Goal: Task Accomplishment & Management: Use online tool/utility

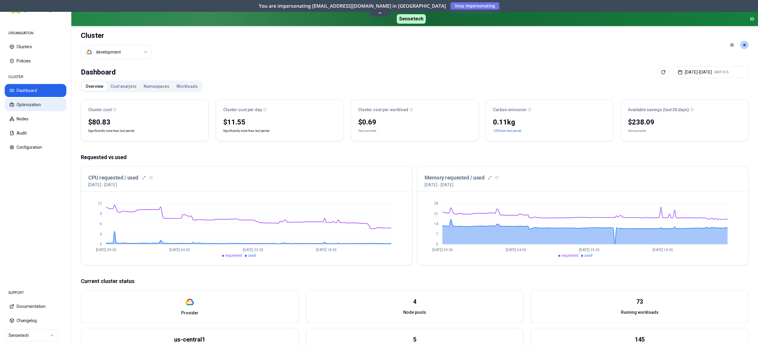
click at [41, 101] on button "Optimization" at bounding box center [36, 104] width 62 height 13
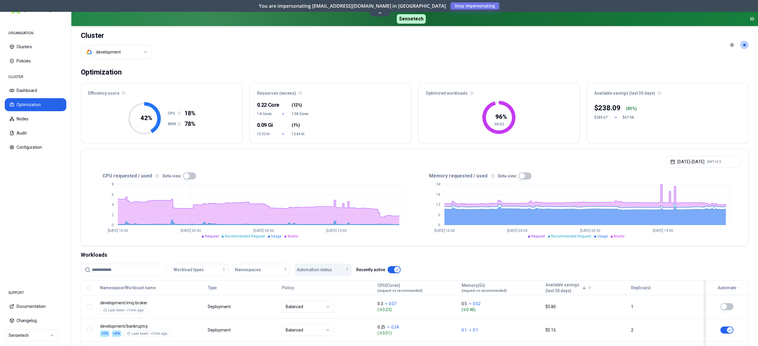
click at [314, 269] on span "Automation status" at bounding box center [314, 270] width 35 height 6
click at [305, 282] on div "on" at bounding box center [324, 283] width 56 height 9
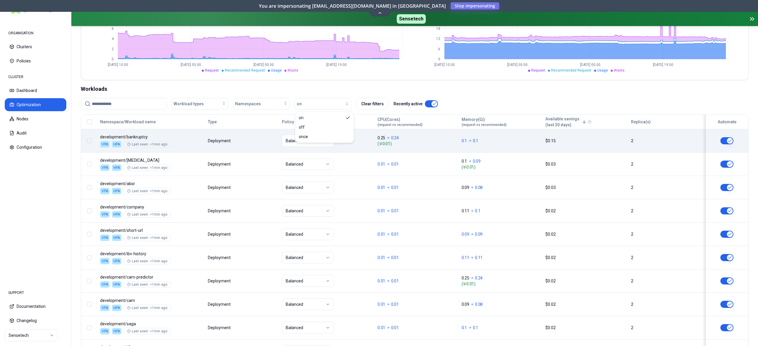
scroll to position [218, 0]
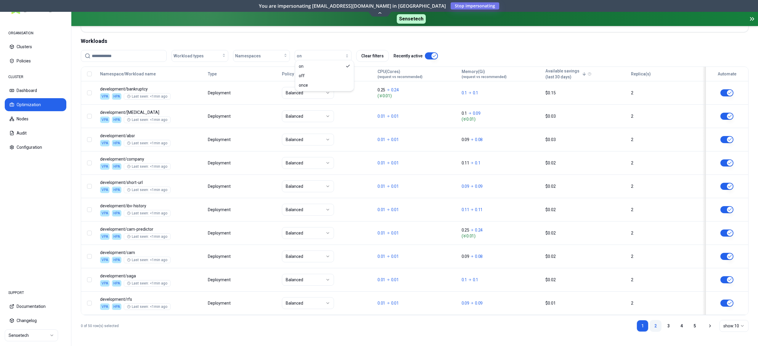
click at [657, 326] on link "2" at bounding box center [655, 326] width 12 height 12
click at [667, 328] on link "3" at bounding box center [668, 326] width 12 height 12
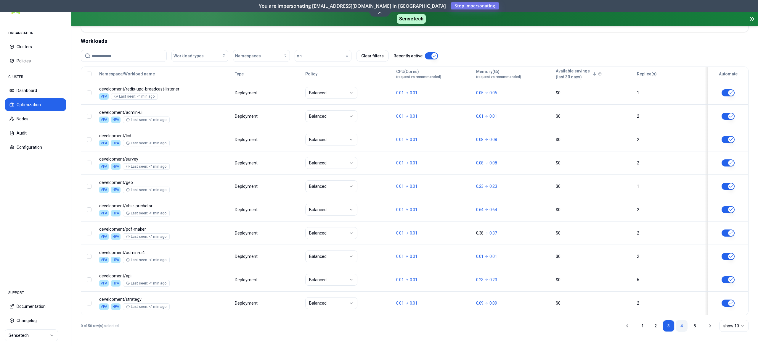
click at [678, 330] on link "4" at bounding box center [681, 326] width 12 height 12
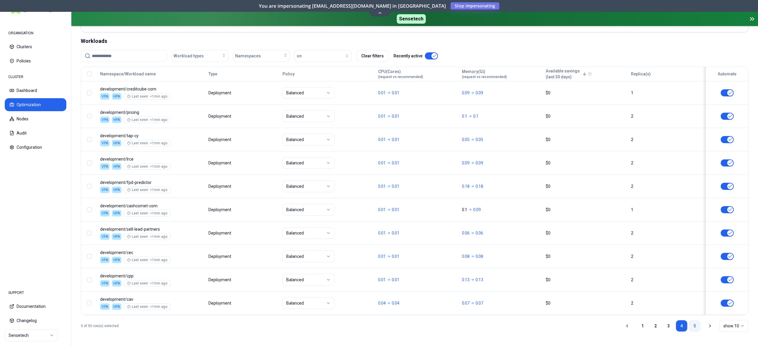
click at [696, 323] on link "5" at bounding box center [694, 326] width 12 height 12
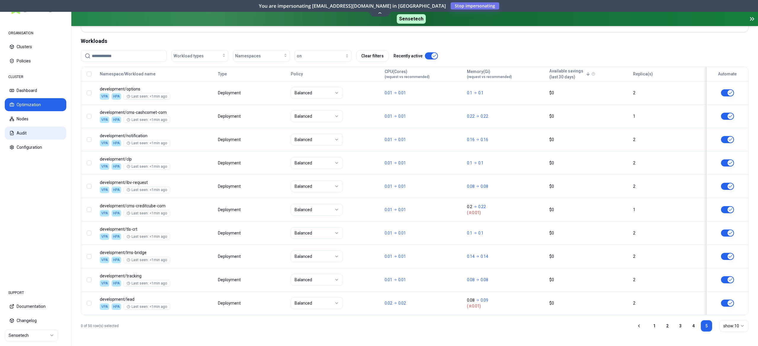
click at [20, 129] on button "Audit" at bounding box center [36, 133] width 62 height 13
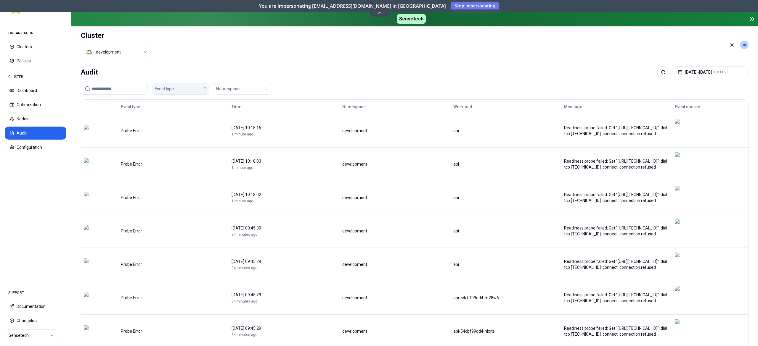
click at [179, 89] on div "Event type" at bounding box center [180, 89] width 53 height 6
click at [179, 70] on div "Audit [DATE] - [DATE] GMT+5.5" at bounding box center [414, 72] width 667 height 12
click at [128, 53] on html "ORGANISATION Clusters Policies CLUSTER Dashboard Optimization Nodes Audit Confi…" at bounding box center [379, 173] width 758 height 346
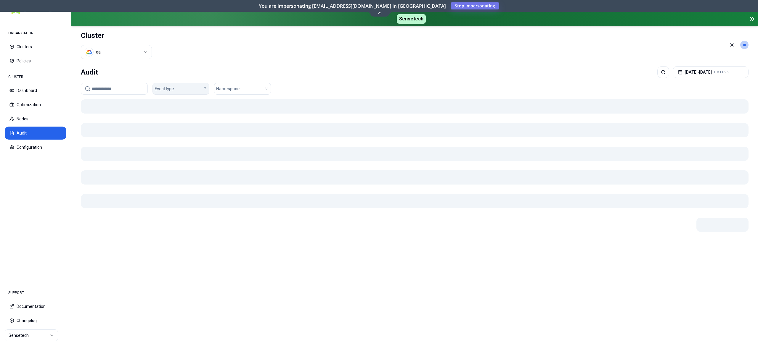
click at [186, 85] on button "Event type" at bounding box center [180, 89] width 57 height 12
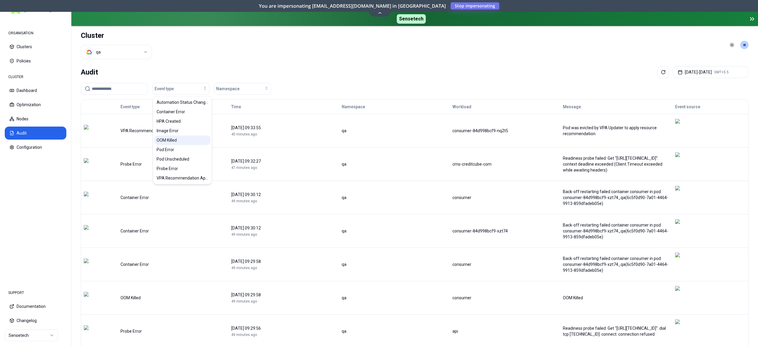
click at [176, 140] on span "OOM Killed" at bounding box center [167, 140] width 20 height 6
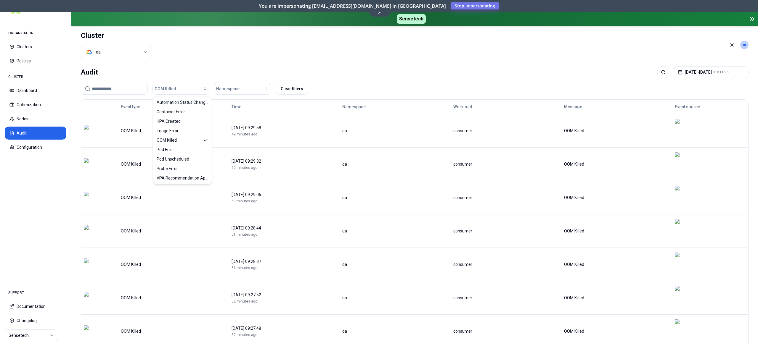
click at [228, 48] on header "Cluster qa Toggle theme **" at bounding box center [414, 45] width 686 height 38
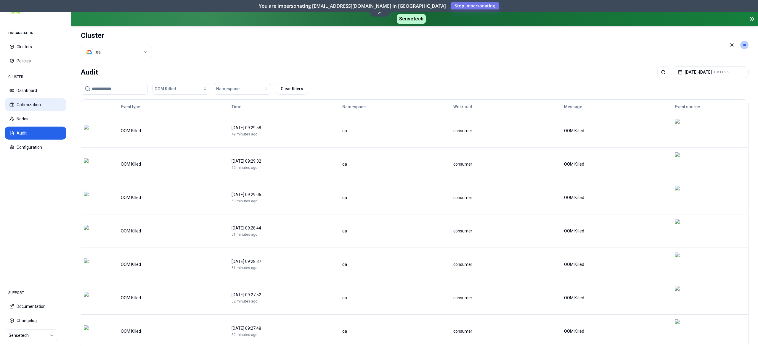
click at [33, 104] on button "Optimization" at bounding box center [36, 104] width 62 height 13
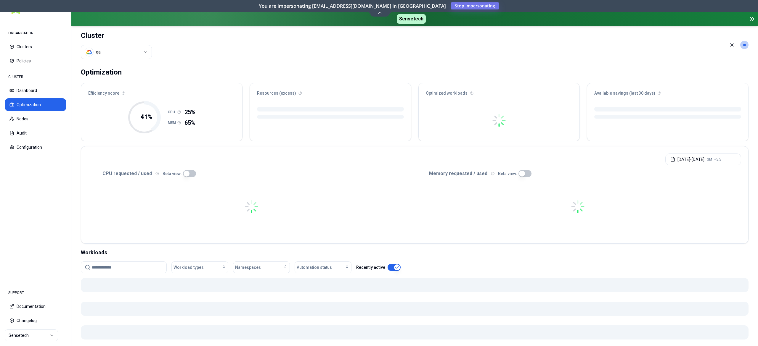
scroll to position [59, 0]
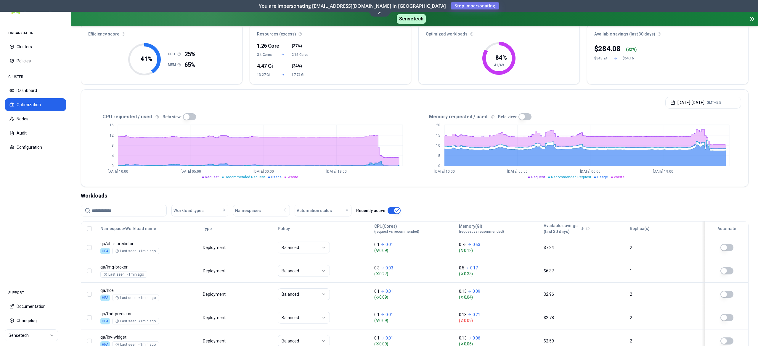
click at [111, 213] on input at bounding box center [127, 210] width 71 height 11
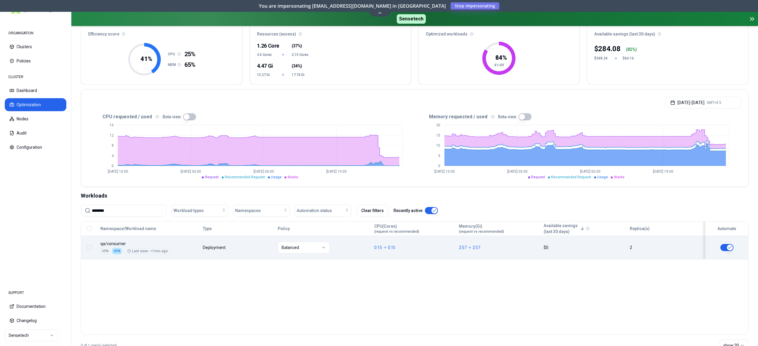
type input "********"
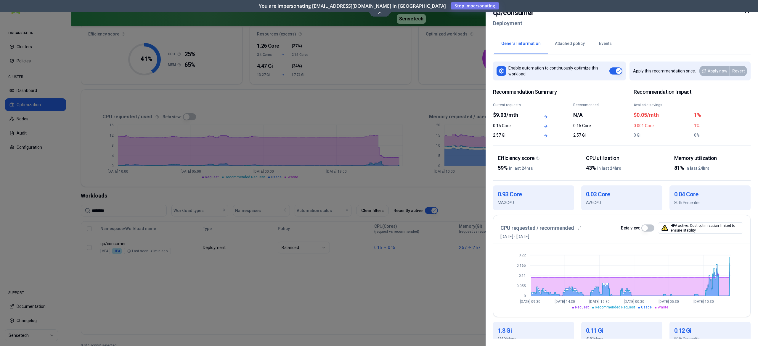
click at [301, 285] on div at bounding box center [379, 173] width 758 height 346
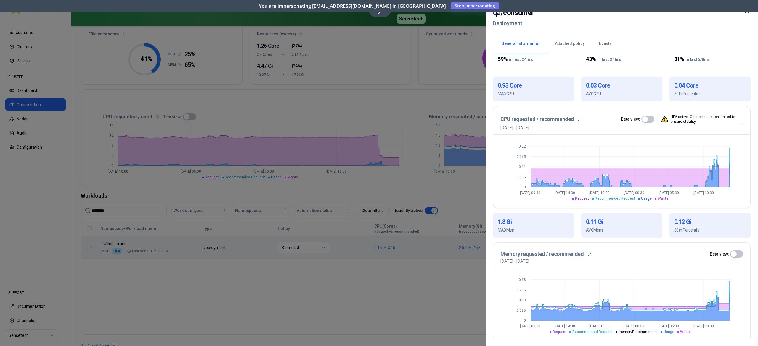
scroll to position [113, 0]
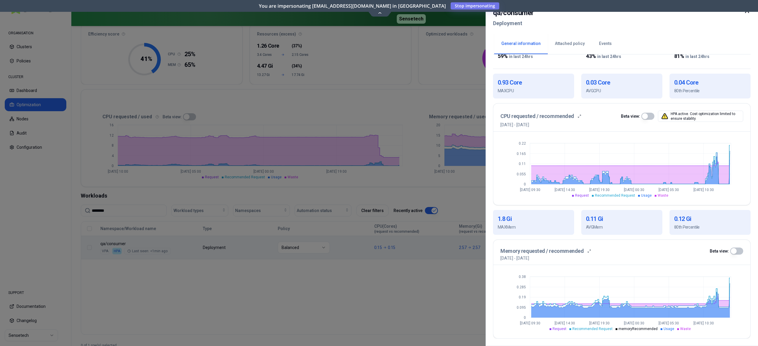
click at [305, 281] on div at bounding box center [379, 173] width 758 height 346
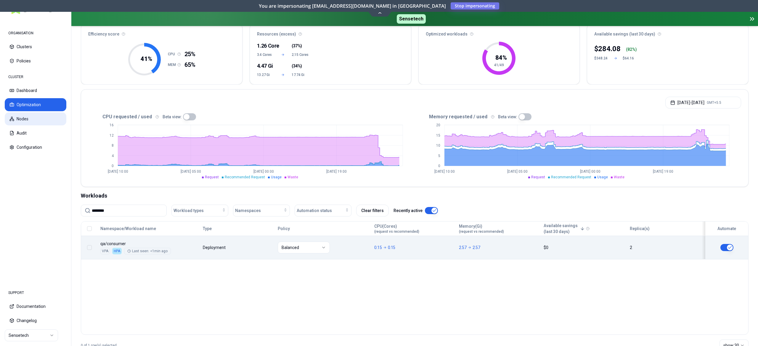
click at [23, 116] on button "Nodes" at bounding box center [36, 118] width 62 height 13
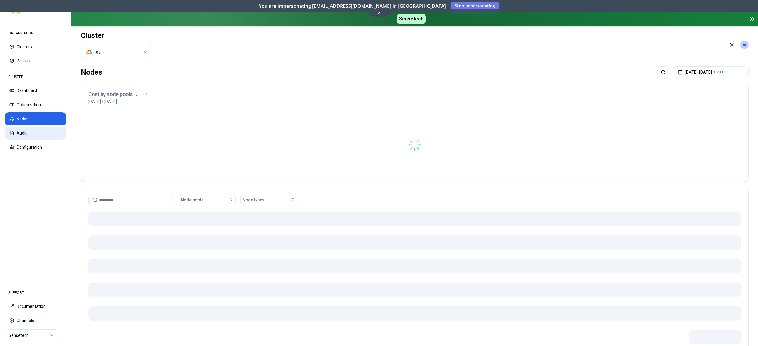
click at [24, 132] on button "Audit" at bounding box center [36, 133] width 62 height 13
click at [43, 104] on button "Optimization" at bounding box center [36, 104] width 62 height 13
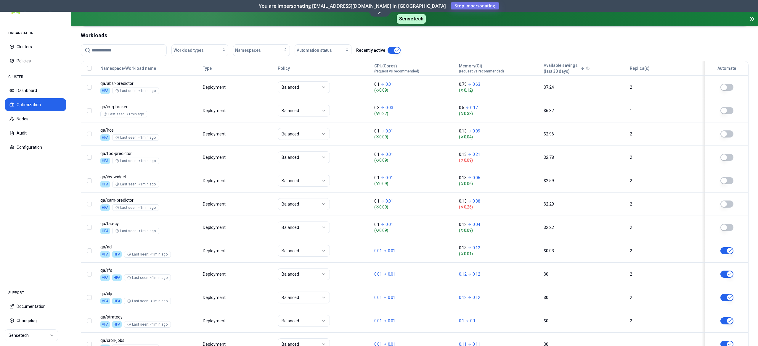
scroll to position [178, 0]
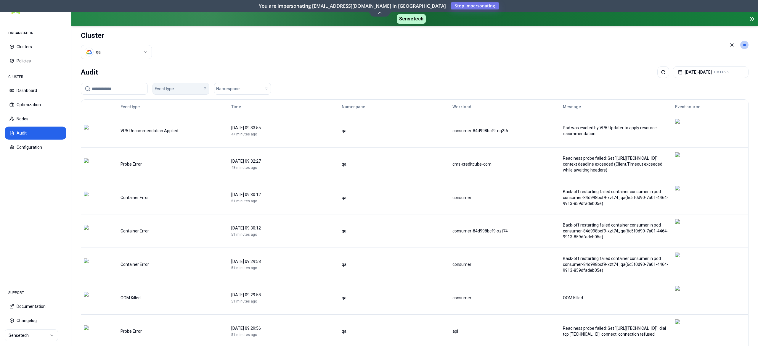
click at [168, 88] on span "Event type" at bounding box center [163, 89] width 19 height 6
click at [179, 141] on div "OOM Killed" at bounding box center [182, 140] width 56 height 9
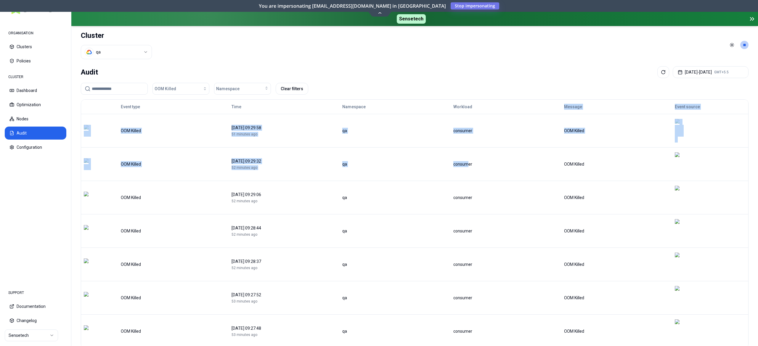
drag, startPoint x: 480, startPoint y: 124, endPoint x: 470, endPoint y: 137, distance: 16.5
click at [470, 137] on tbody "OOM Killed [DATE] 09:29:58 51 minutes ago qa consumer OOM Killed OOM Killed [DA…" at bounding box center [414, 231] width 667 height 234
drag, startPoint x: 489, startPoint y: 80, endPoint x: 468, endPoint y: 118, distance: 43.1
click at [489, 80] on div "Audit [DATE] - [DATE] GMT+5.5 OOM Killed Namespace Clear filters Event type Tim…" at bounding box center [414, 221] width 686 height 315
drag, startPoint x: 483, startPoint y: 126, endPoint x: 452, endPoint y: 129, distance: 31.5
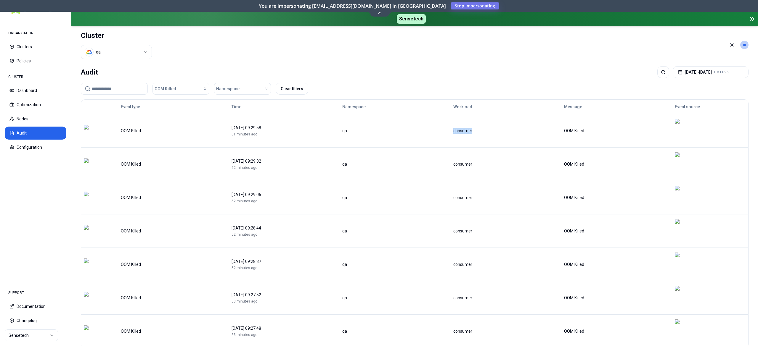
click at [452, 129] on td "consumer" at bounding box center [505, 130] width 111 height 33
copy div "consumer"
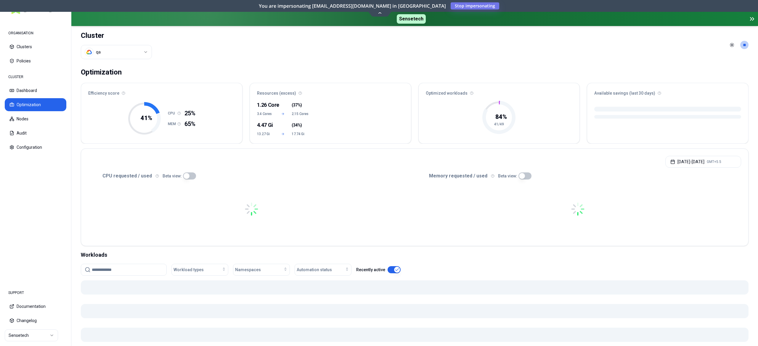
click at [133, 271] on input at bounding box center [127, 269] width 71 height 11
paste input "********"
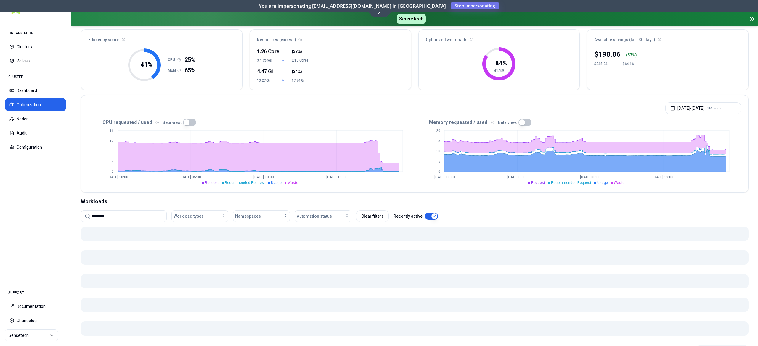
scroll to position [59, 0]
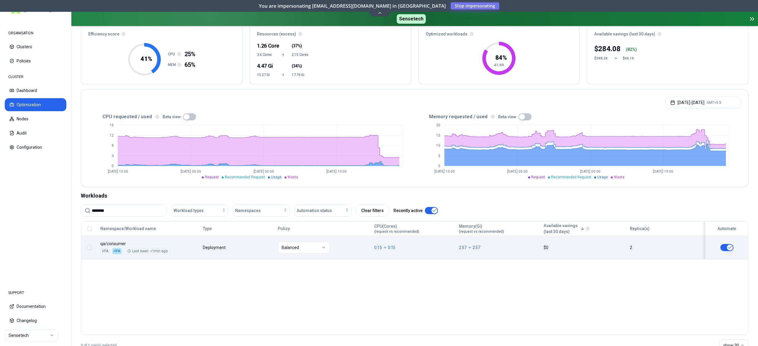
type input "********"
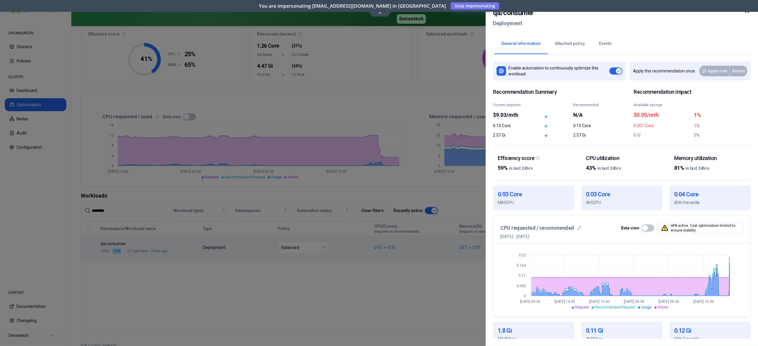
click at [604, 43] on button "Events" at bounding box center [605, 43] width 27 height 21
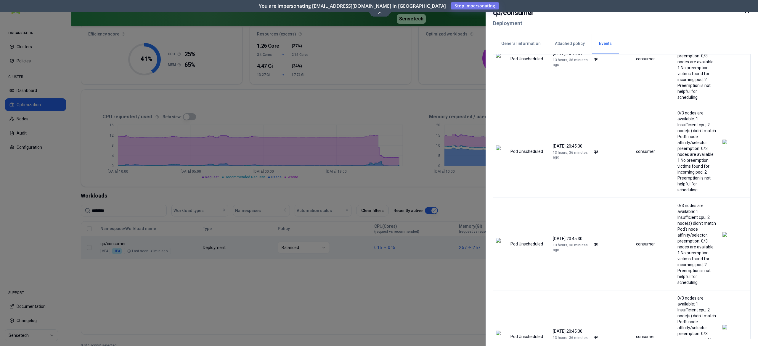
scroll to position [1033, 0]
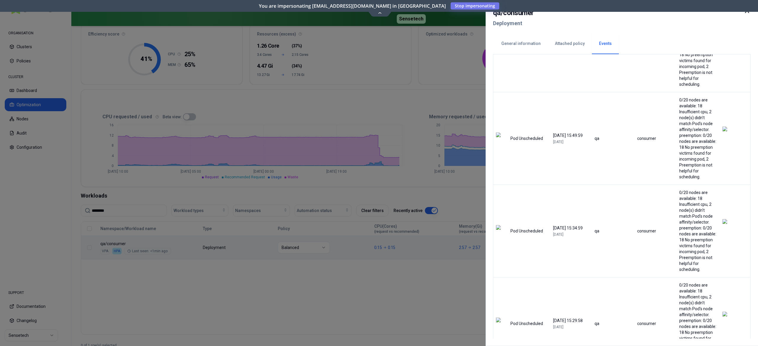
scroll to position [2279, 0]
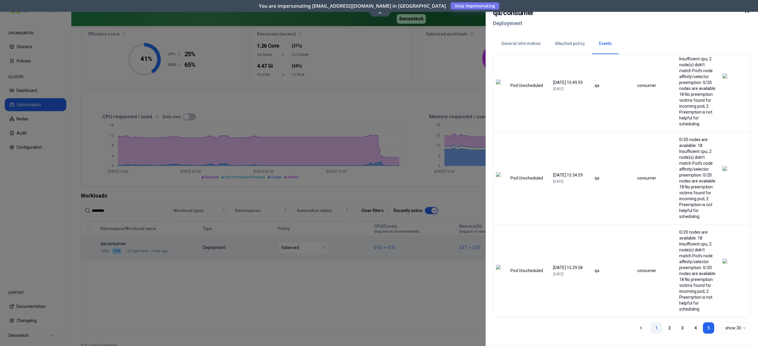
click at [651, 326] on link "1" at bounding box center [656, 328] width 12 height 12
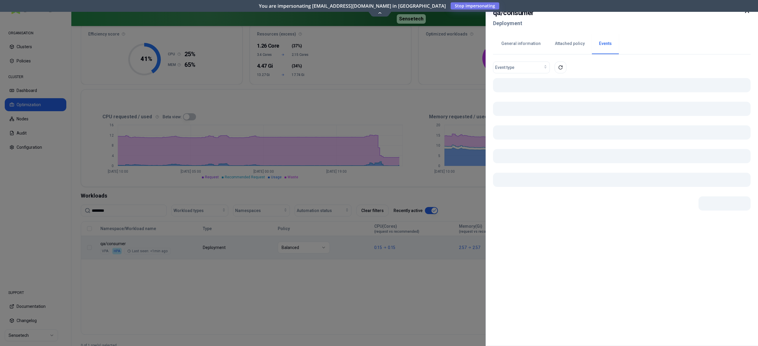
scroll to position [0, 0]
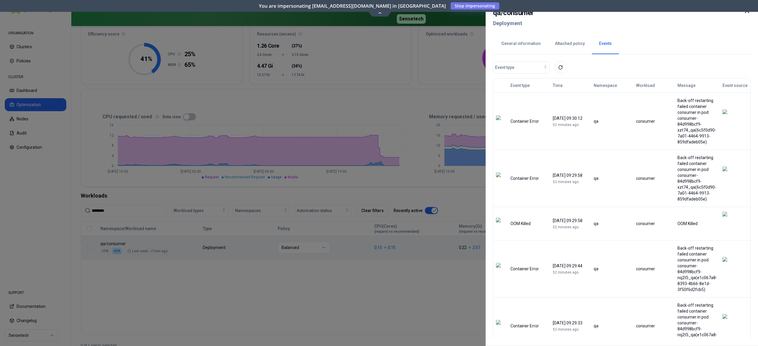
click at [398, 290] on div at bounding box center [379, 173] width 758 height 346
click at [288, 280] on div at bounding box center [379, 173] width 758 height 346
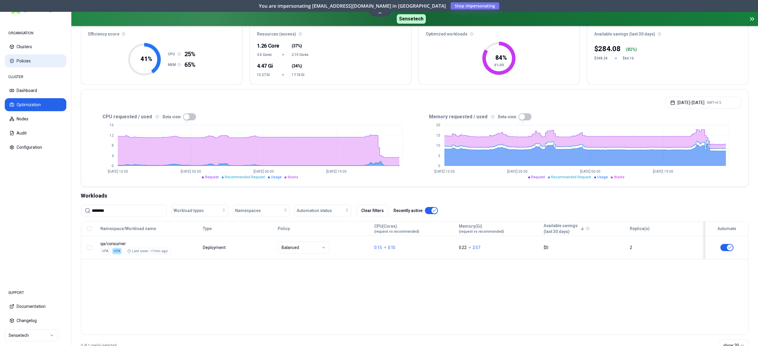
click at [30, 59] on button "Policies" at bounding box center [36, 60] width 62 height 13
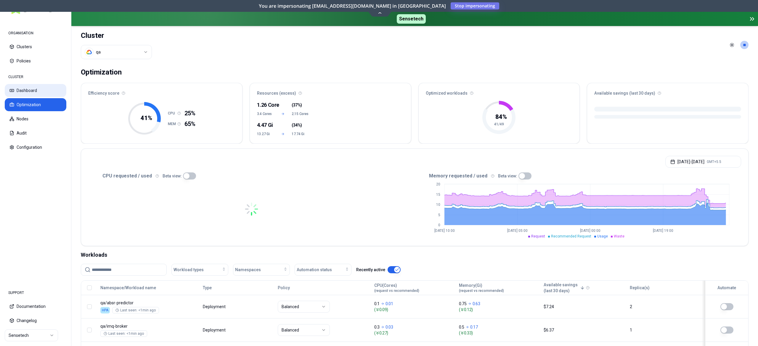
click at [26, 91] on button "Dashboard" at bounding box center [36, 90] width 62 height 13
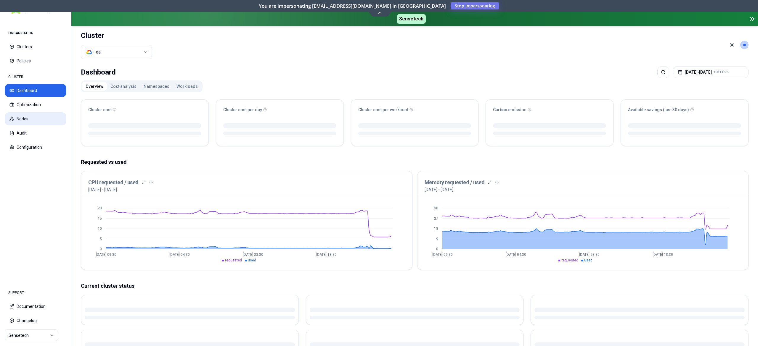
click at [34, 120] on button "Nodes" at bounding box center [36, 118] width 62 height 13
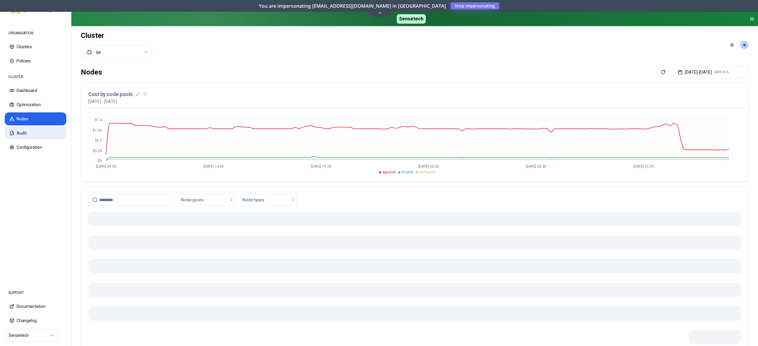
click at [17, 135] on button "Audit" at bounding box center [36, 133] width 62 height 13
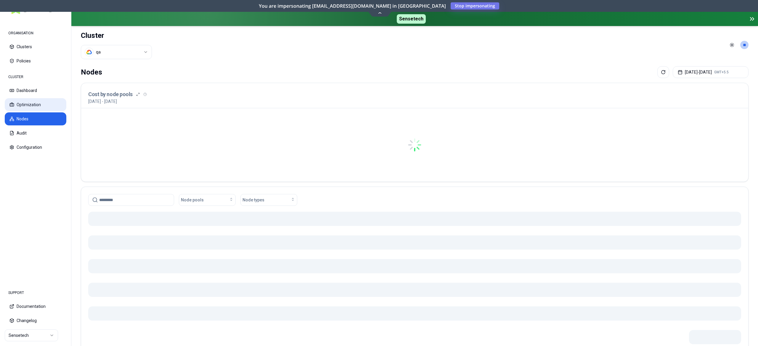
click at [33, 104] on button "Optimization" at bounding box center [36, 104] width 62 height 13
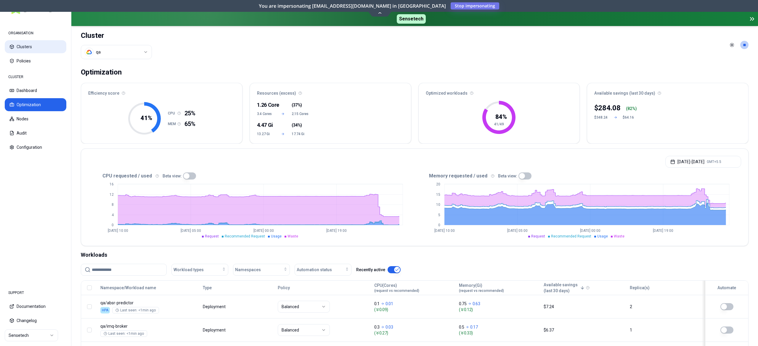
click at [26, 47] on button "Clusters" at bounding box center [36, 46] width 62 height 13
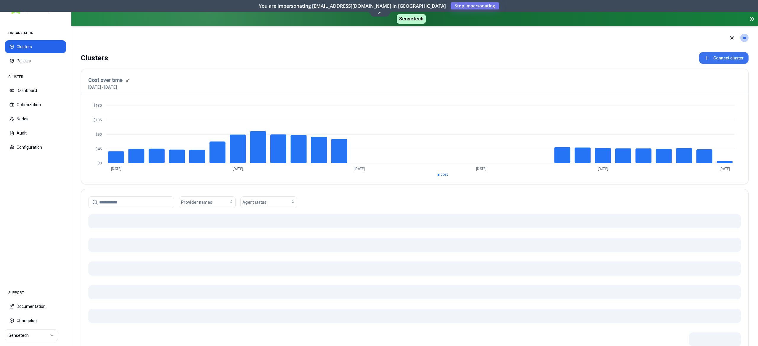
click at [722, 60] on button "Connect cluster" at bounding box center [723, 58] width 49 height 12
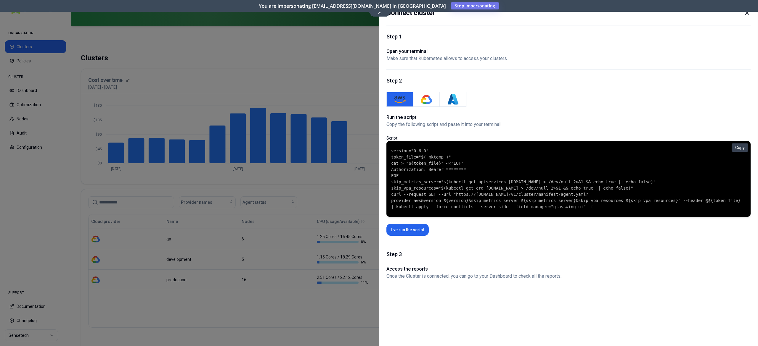
click at [749, 14] on icon at bounding box center [746, 12] width 7 height 7
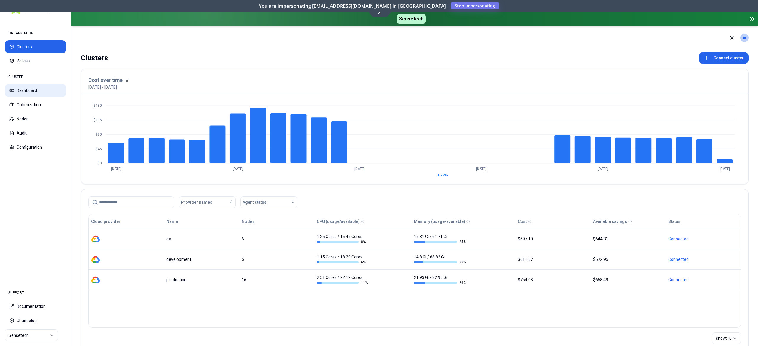
click at [30, 88] on button "Dashboard" at bounding box center [36, 90] width 62 height 13
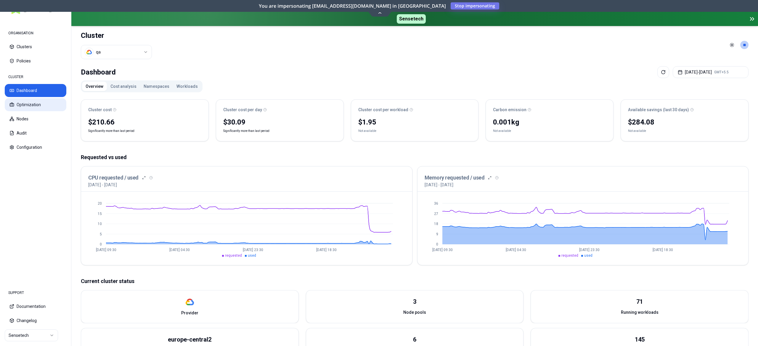
click at [34, 110] on button "Optimization" at bounding box center [36, 104] width 62 height 13
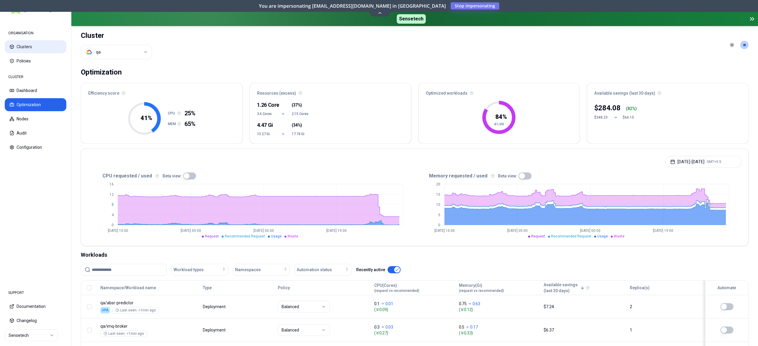
click at [26, 51] on button "Clusters" at bounding box center [36, 46] width 62 height 13
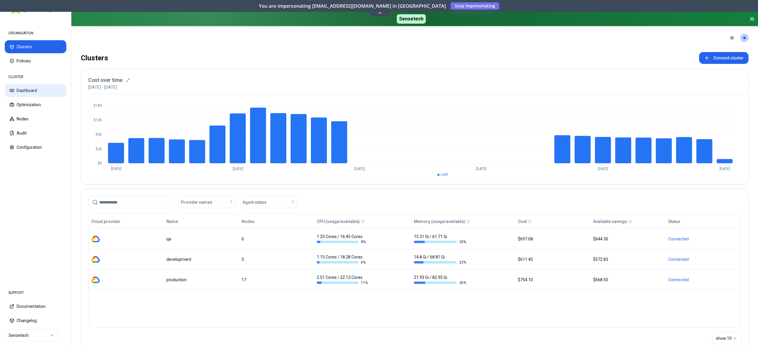
click at [46, 93] on button "Dashboard" at bounding box center [36, 90] width 62 height 13
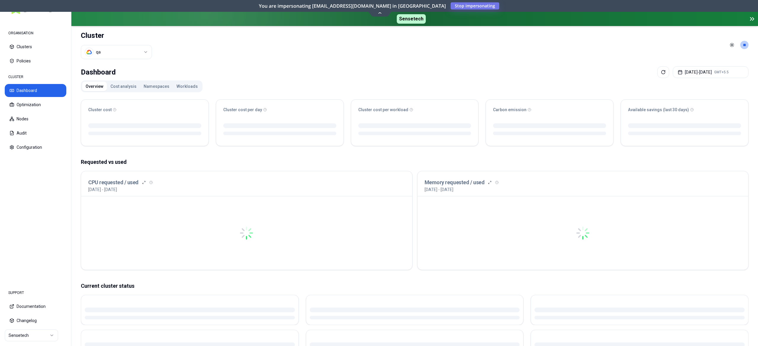
click at [39, 105] on button "Optimization" at bounding box center [36, 104] width 62 height 13
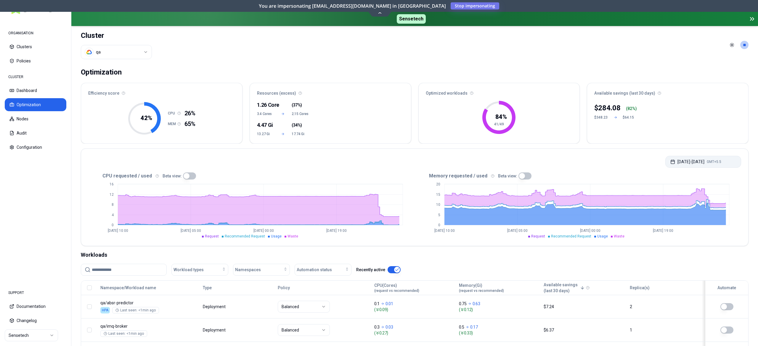
click at [681, 162] on button "[DATE] - [DATE] GMT+5.5" at bounding box center [703, 162] width 76 height 12
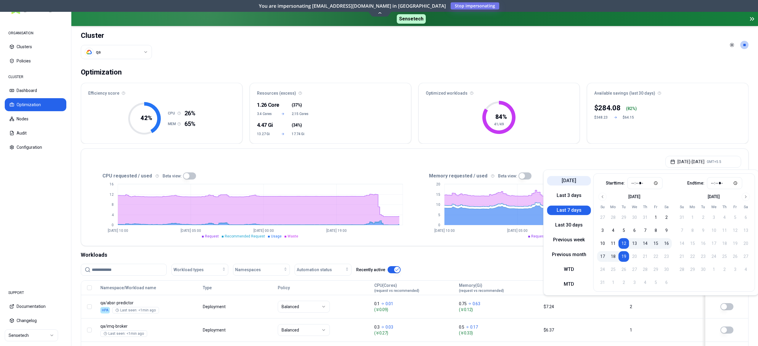
click at [568, 181] on button "[DATE]" at bounding box center [569, 180] width 44 height 9
type input "*****"
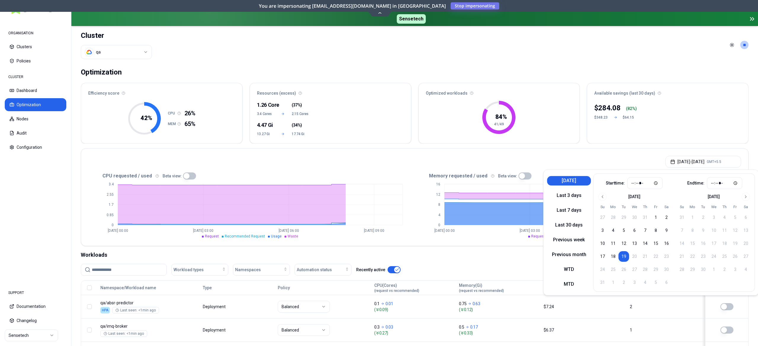
click at [186, 173] on button "button" at bounding box center [189, 176] width 13 height 7
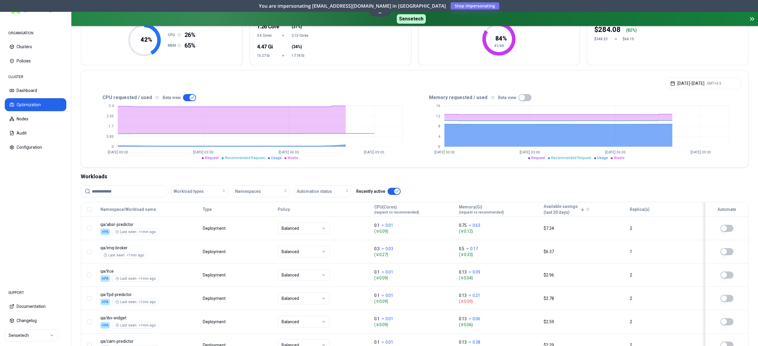
scroll to position [118, 0]
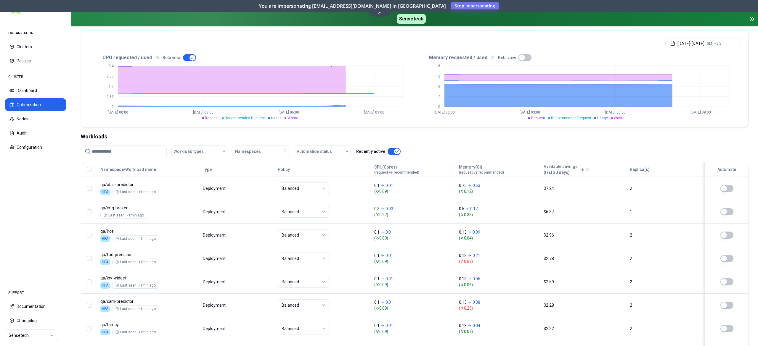
click at [183, 58] on button "button" at bounding box center [189, 57] width 13 height 7
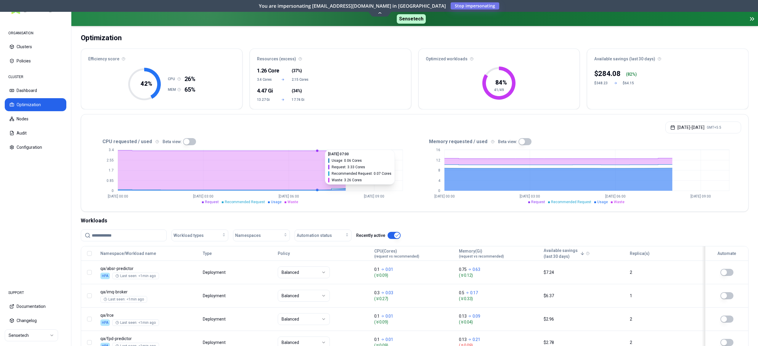
scroll to position [0, 0]
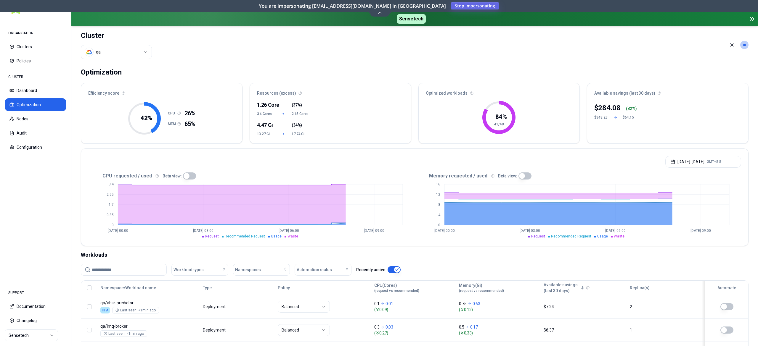
click at [0, 0] on span "Stop impersonating" at bounding box center [0, 0] width 0 height 0
